Goal: Task Accomplishment & Management: Manage account settings

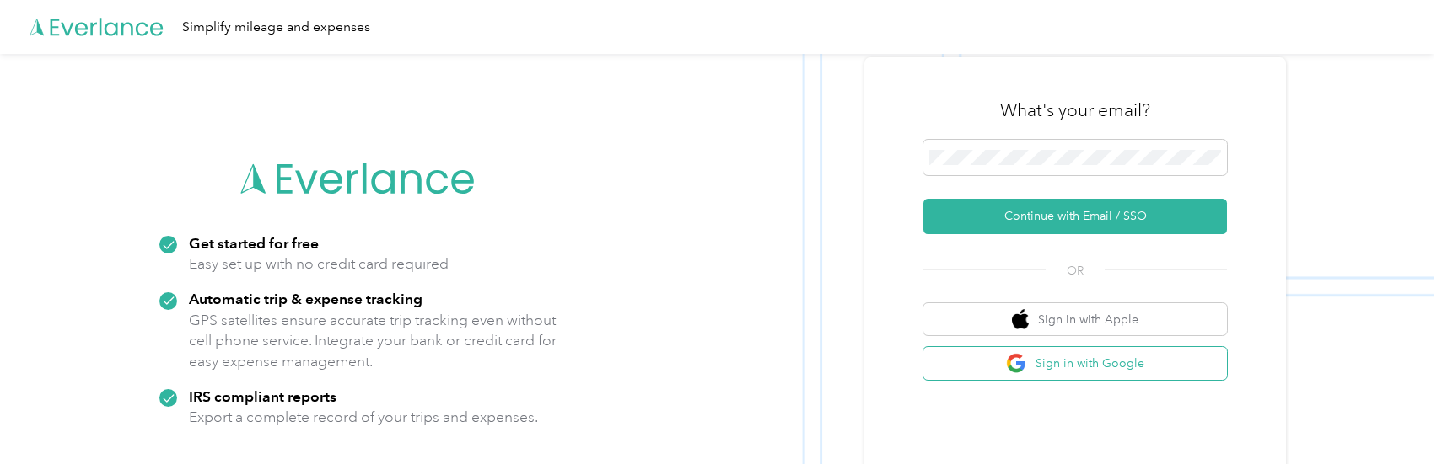
click at [1067, 362] on button "Sign in with Google" at bounding box center [1074, 363] width 303 height 33
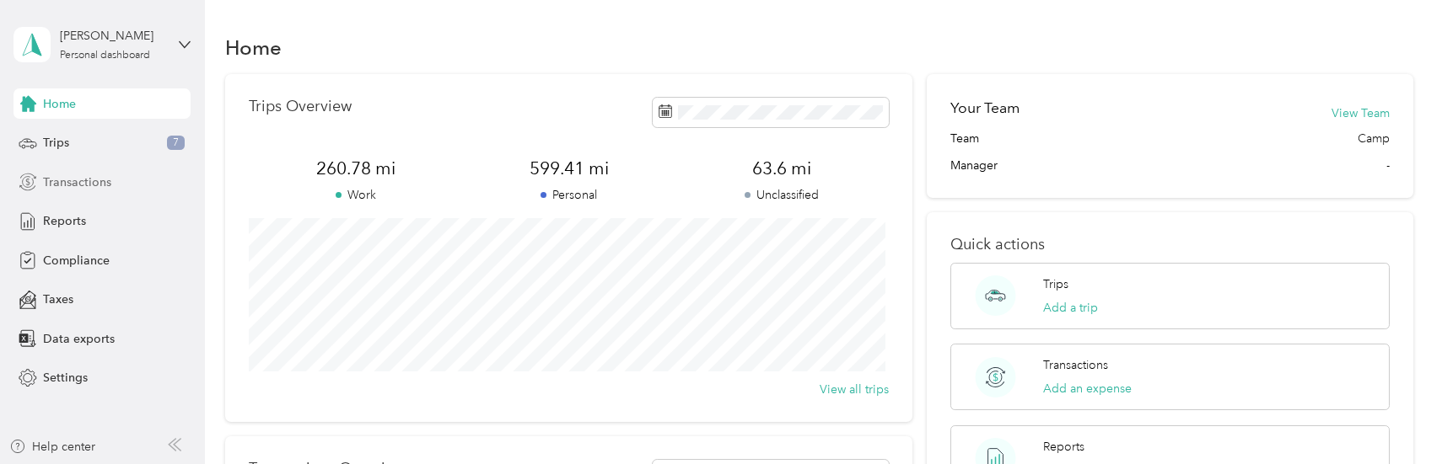
click at [54, 183] on span "Transactions" at bounding box center [77, 183] width 68 height 18
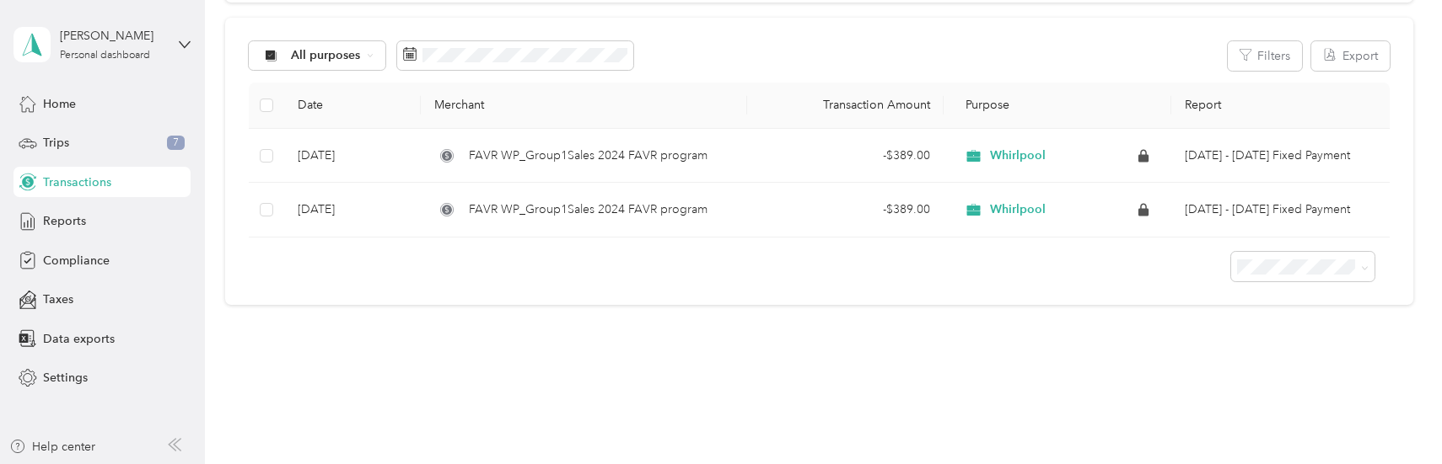
scroll to position [84, 0]
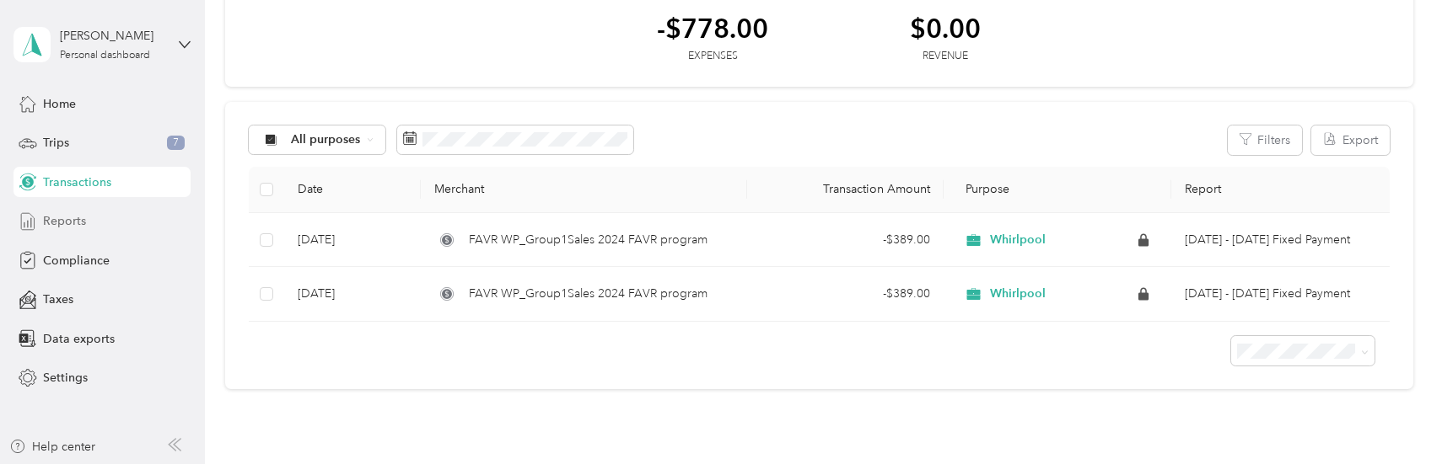
click at [66, 225] on span "Reports" at bounding box center [64, 221] width 43 height 18
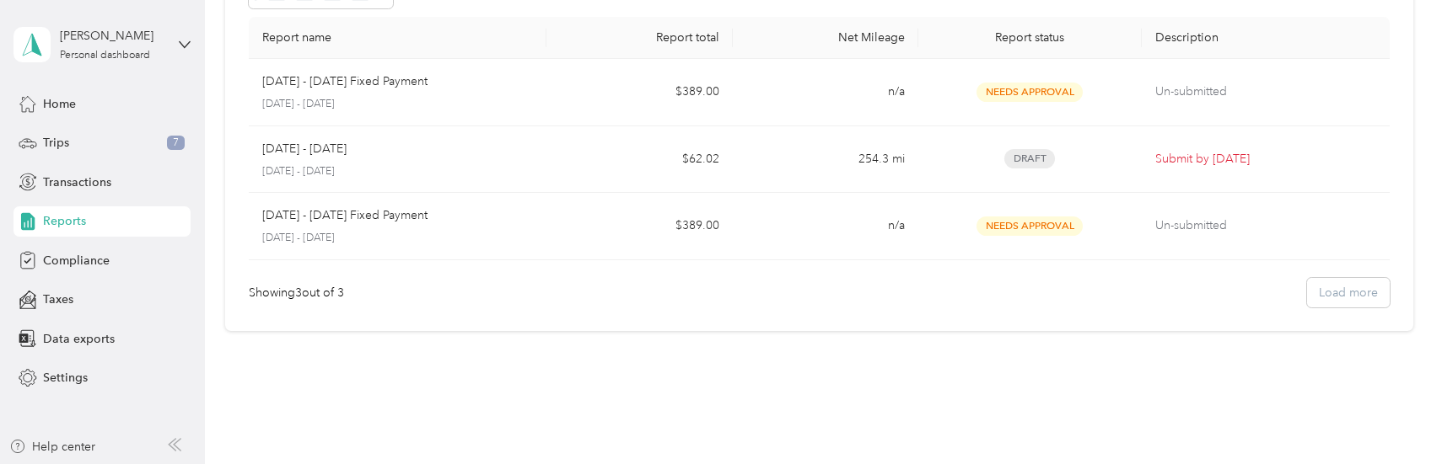
scroll to position [158, 0]
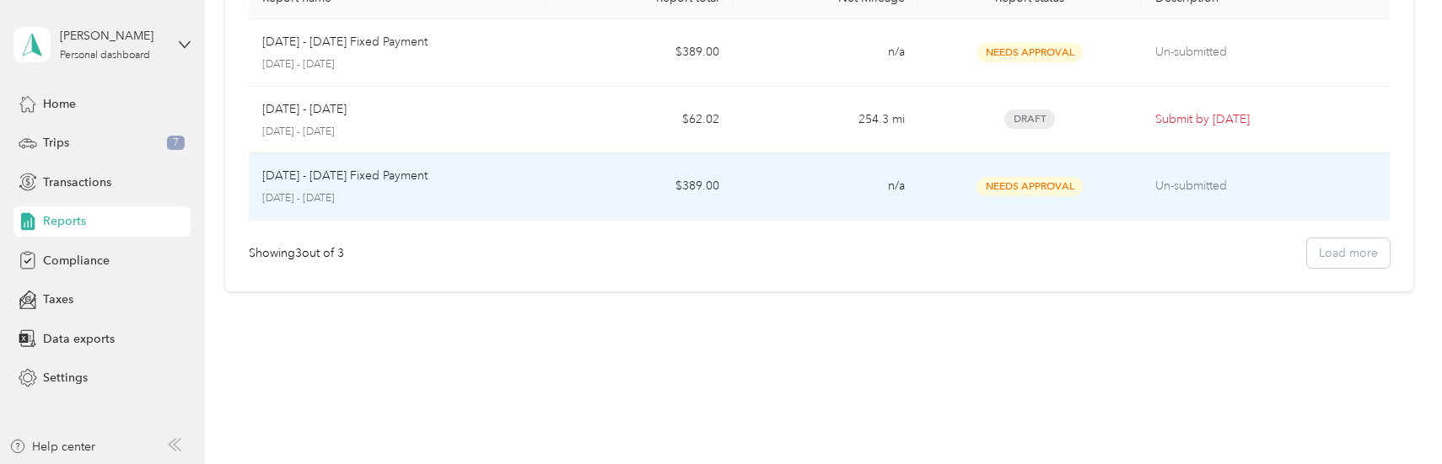
click at [1023, 183] on span "Needs Approval" at bounding box center [1029, 186] width 106 height 19
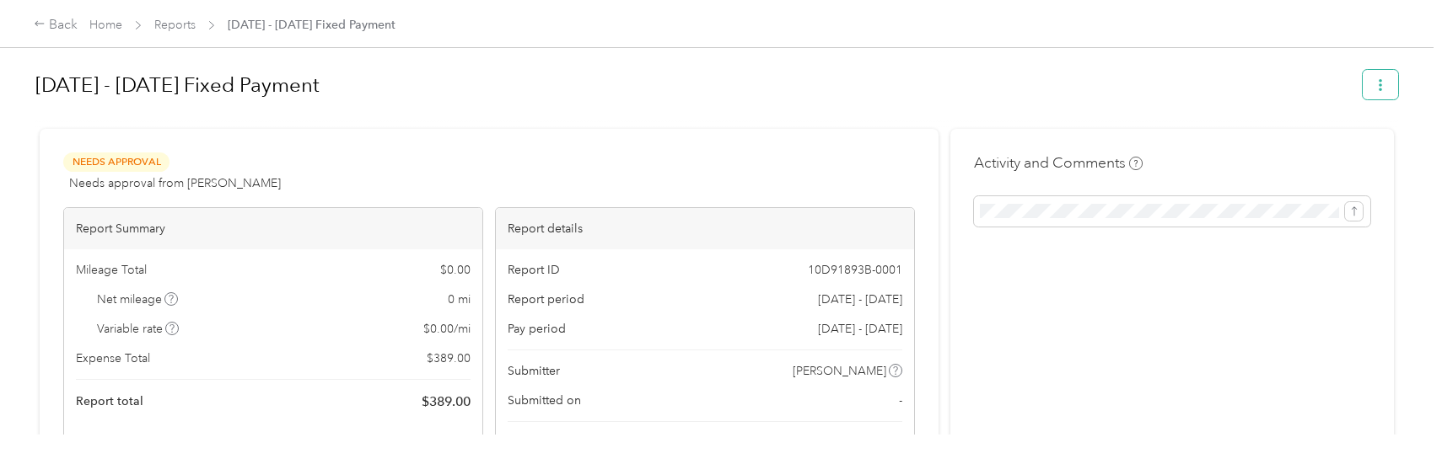
click at [1383, 84] on button "button" at bounding box center [1379, 85] width 35 height 30
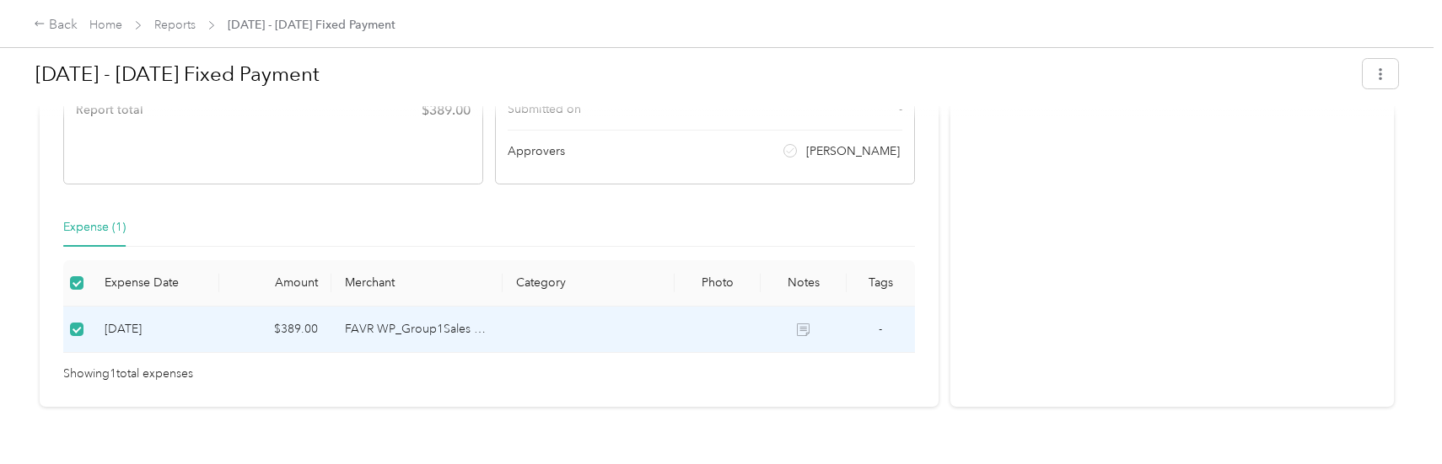
scroll to position [250, 0]
